Goal: Task Accomplishment & Management: Manage account settings

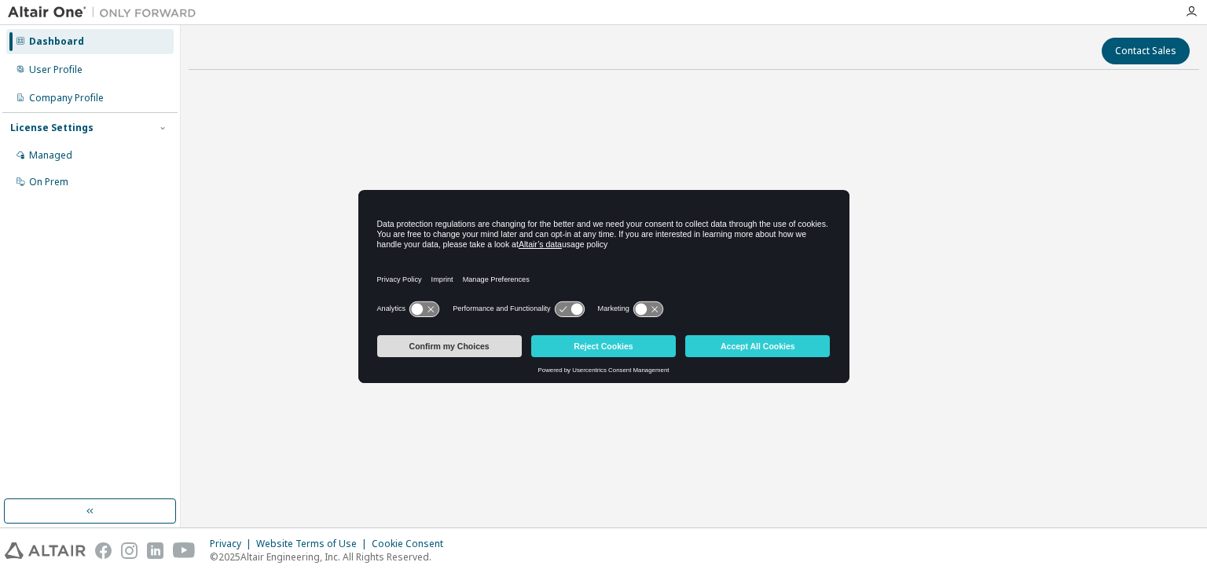
click at [445, 345] on button "Confirm my Choices" at bounding box center [449, 346] width 145 height 22
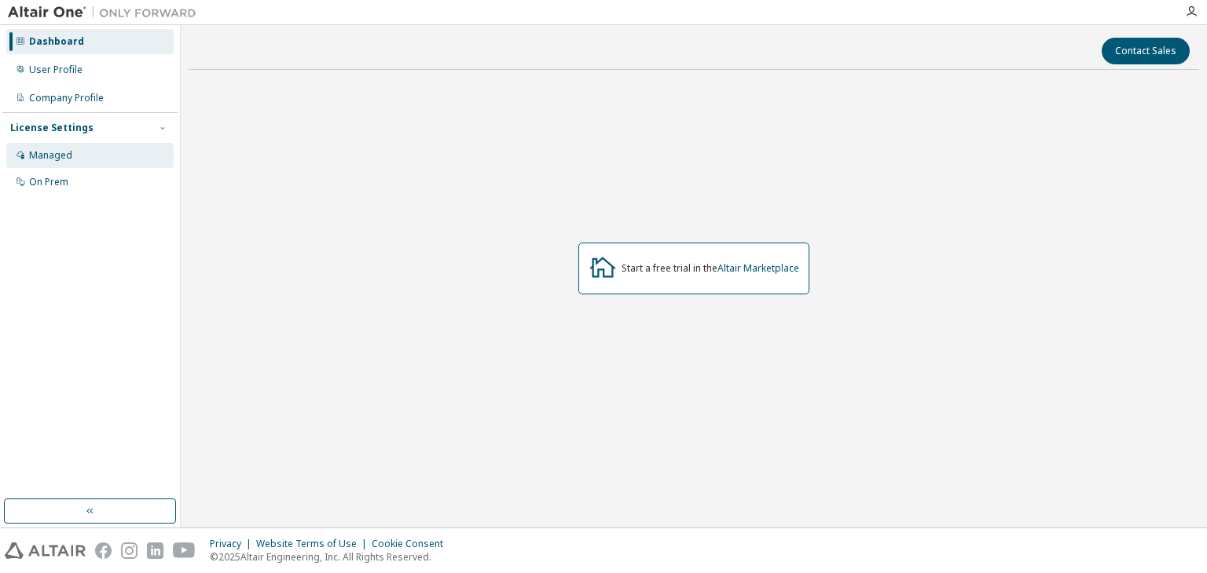
click at [81, 151] on div "Managed" at bounding box center [89, 155] width 167 height 25
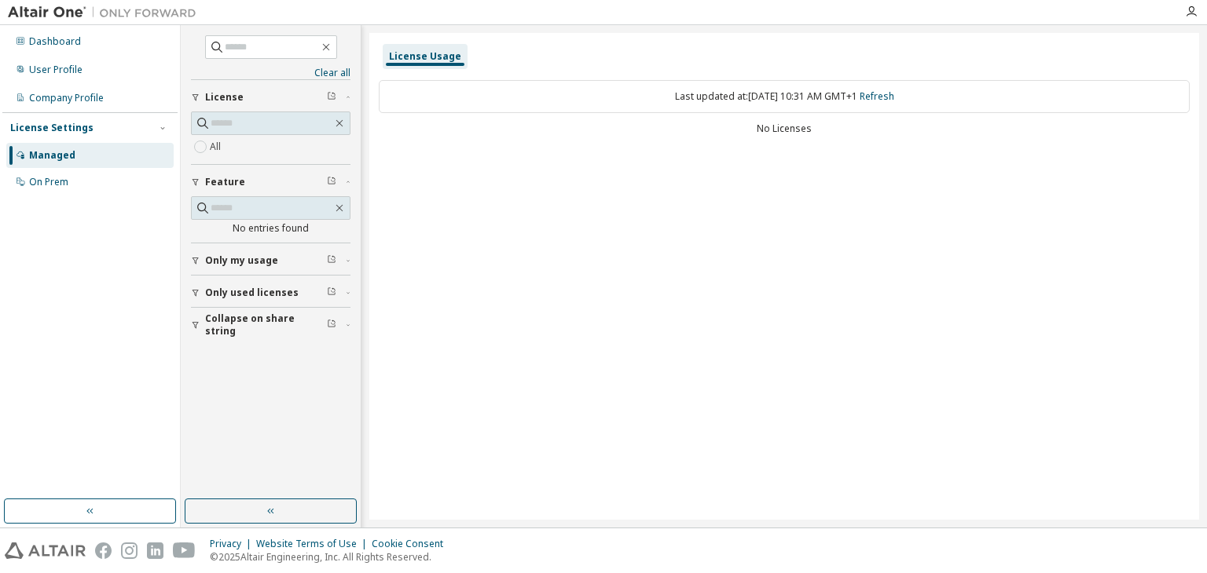
click at [226, 288] on span "Only used licenses" at bounding box center [251, 293] width 93 height 13
click at [93, 104] on div "Company Profile" at bounding box center [66, 98] width 75 height 13
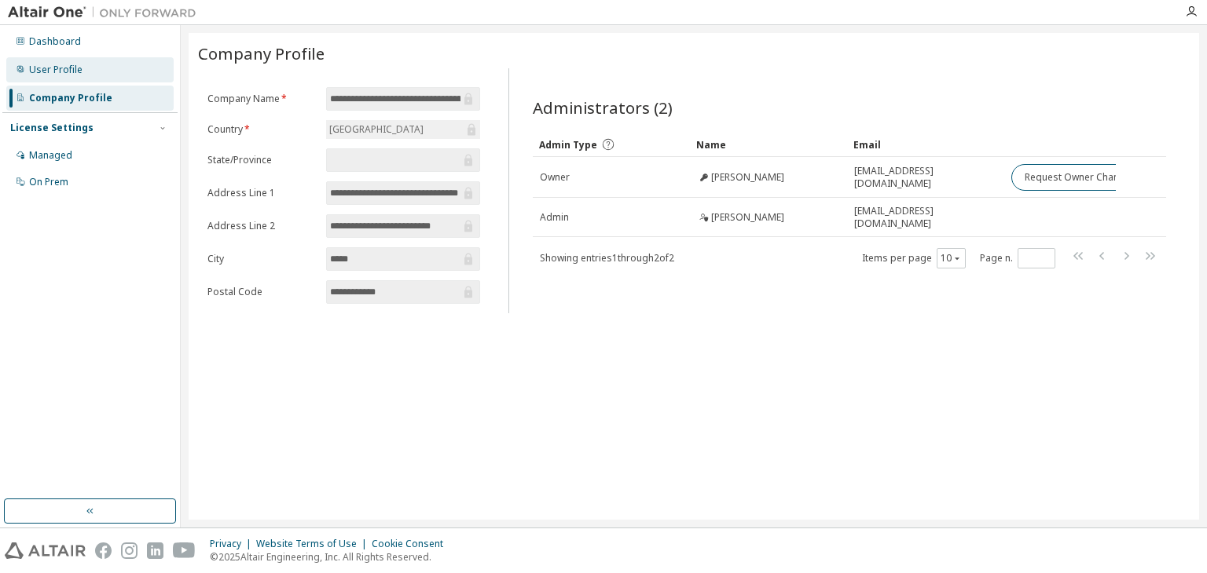
click at [68, 57] on div "User Profile" at bounding box center [89, 69] width 167 height 25
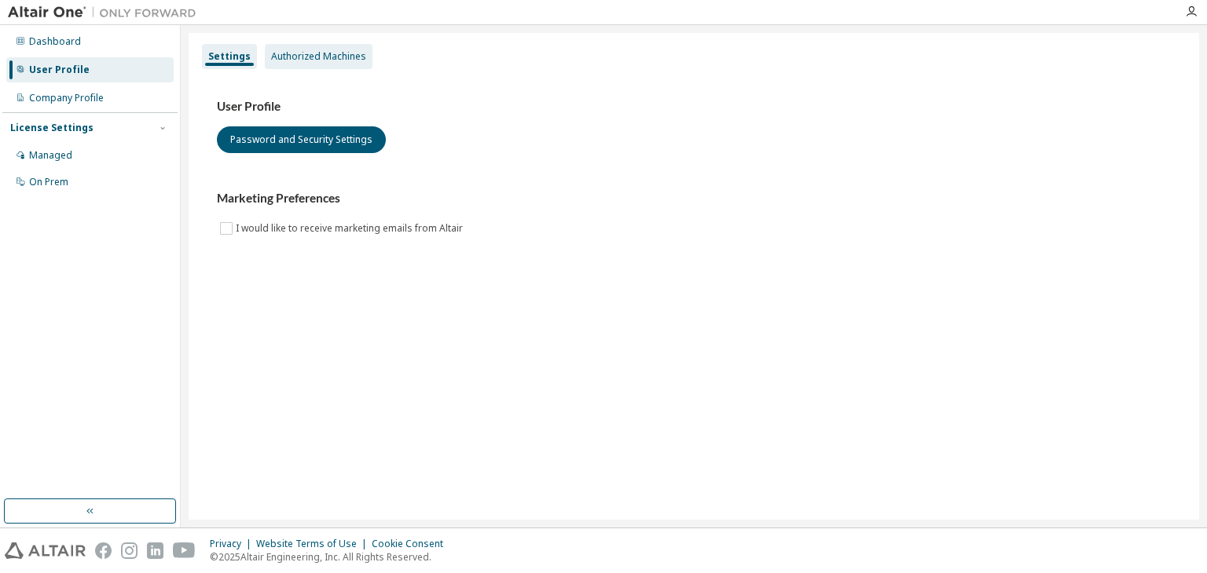
click at [284, 53] on div "Authorized Machines" at bounding box center [318, 56] width 95 height 13
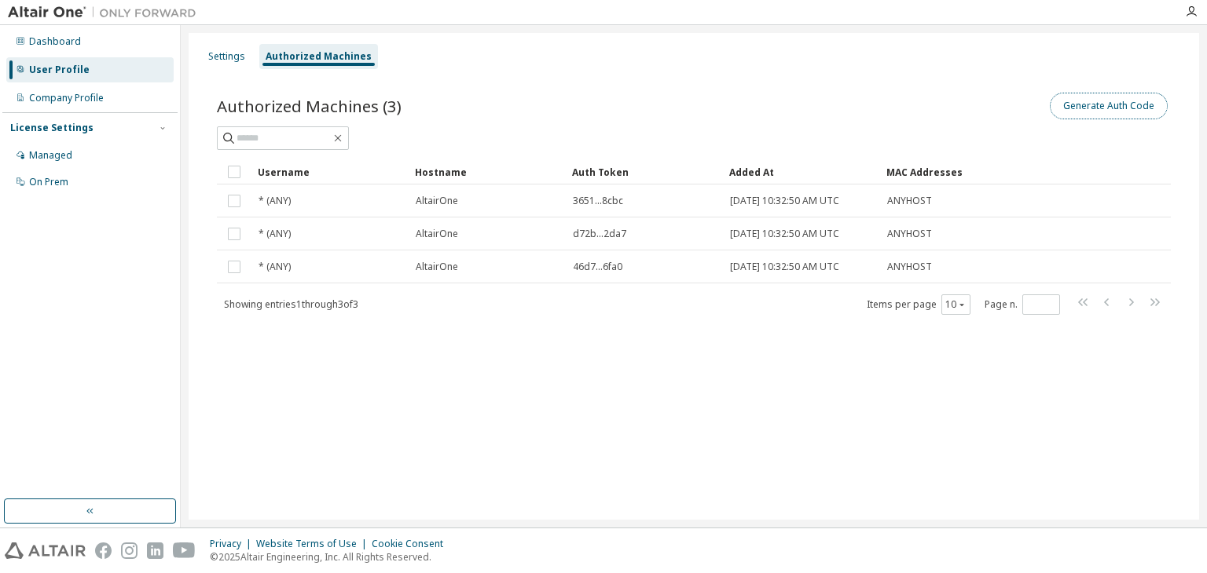
click at [1112, 104] on button "Generate Auth Code" at bounding box center [1109, 106] width 118 height 27
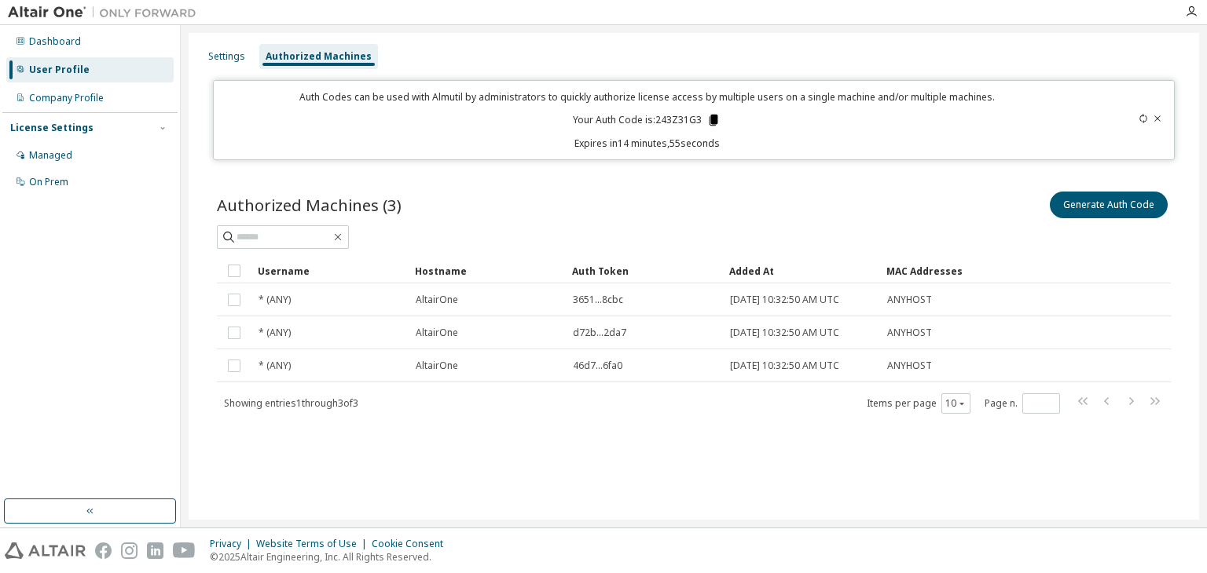
click at [712, 120] on icon at bounding box center [713, 120] width 9 height 11
